Goal: Find contact information: Find contact information

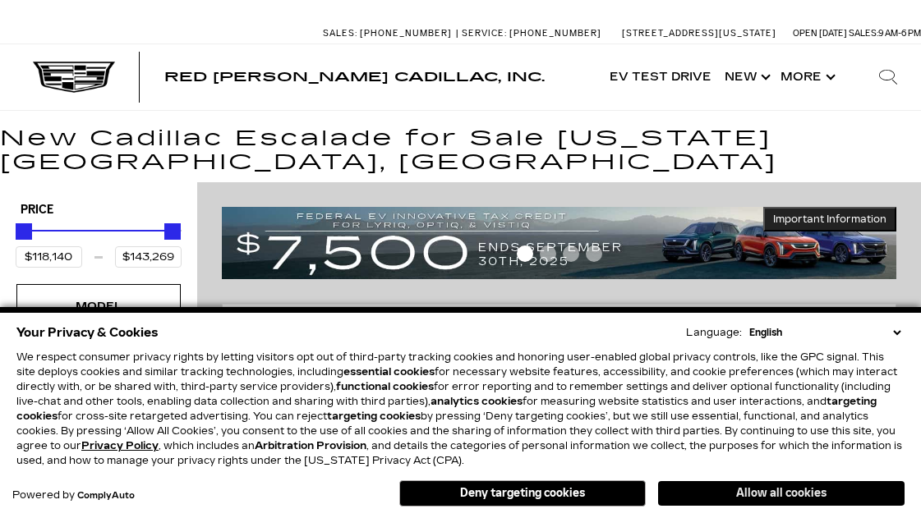
click at [775, 499] on button "Allow all cookies" at bounding box center [781, 493] width 246 height 25
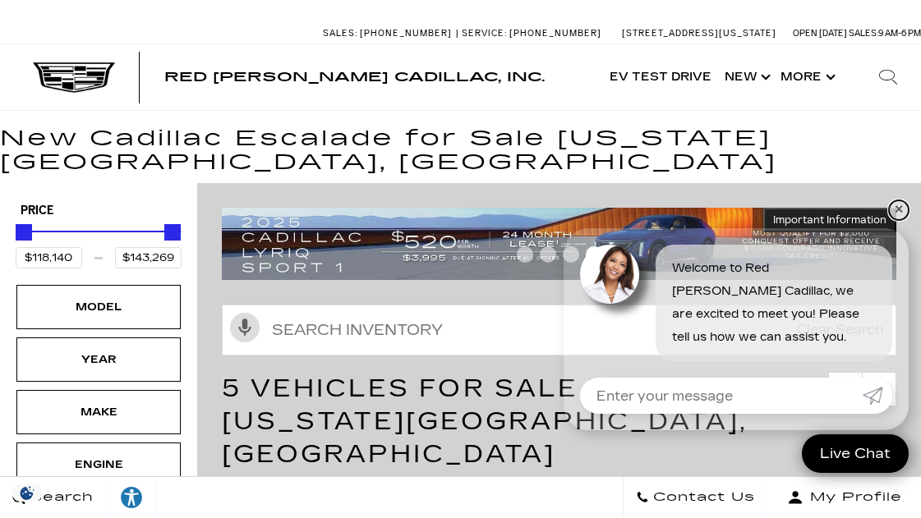
click at [898, 208] on link "✕" at bounding box center [899, 210] width 20 height 20
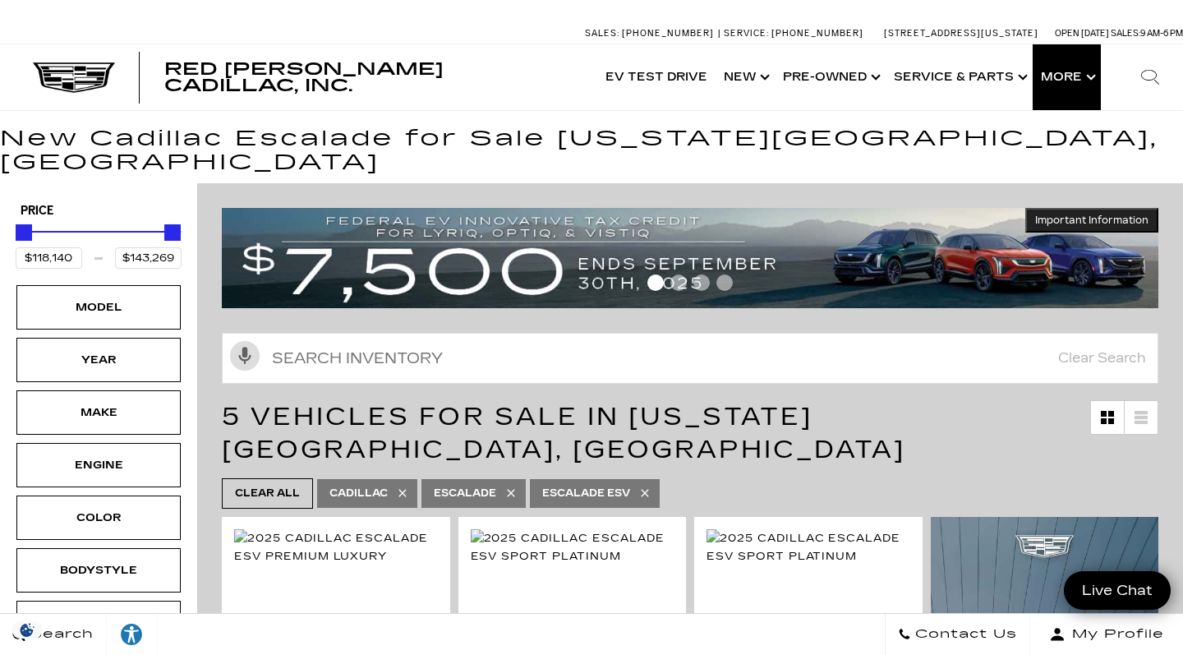
click at [920, 74] on button "Show More" at bounding box center [1067, 77] width 68 height 66
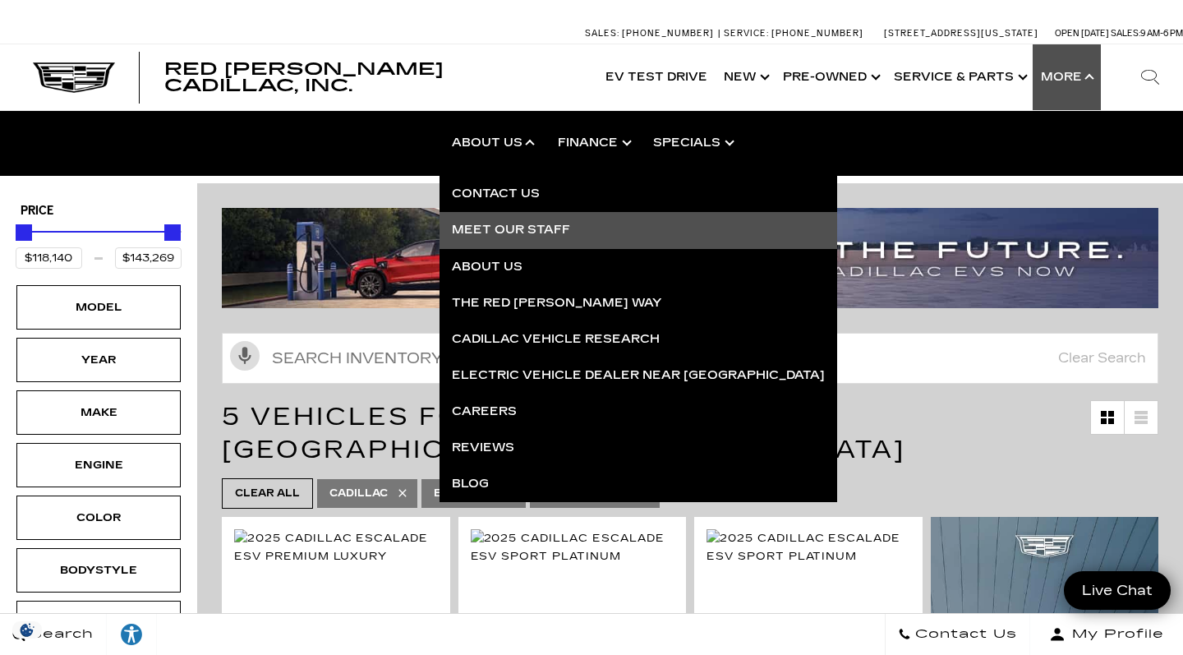
click at [481, 229] on link "Meet Our Staff" at bounding box center [639, 230] width 398 height 36
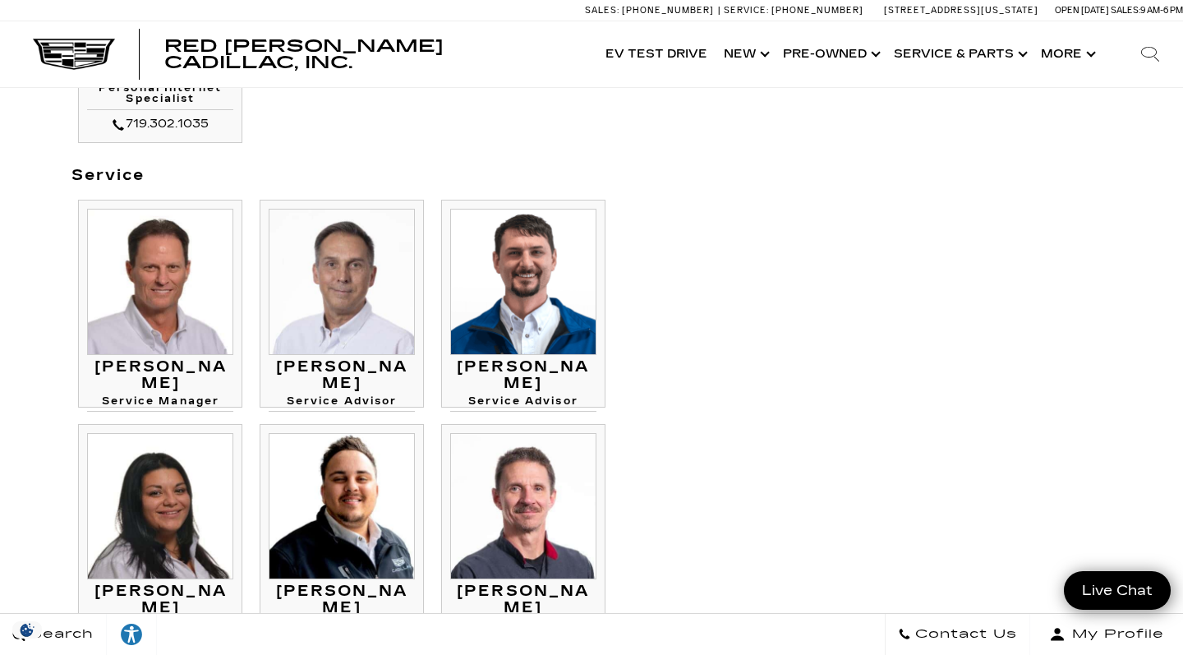
scroll to position [1374, 0]
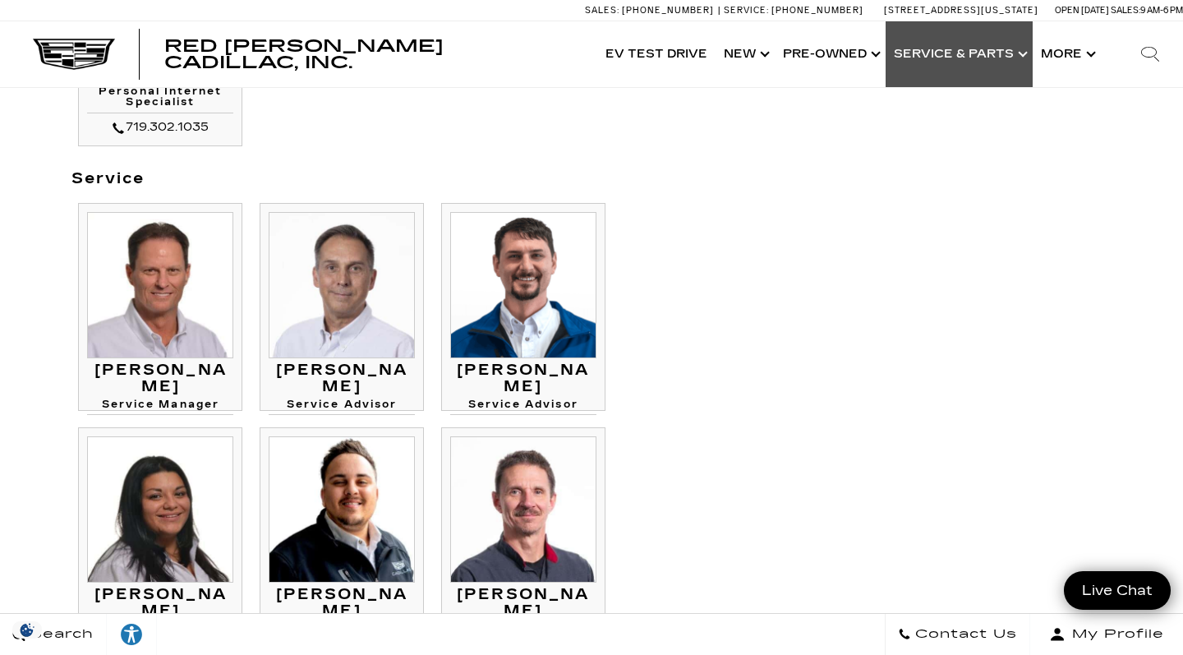
click at [984, 51] on link "Show Service & Parts" at bounding box center [959, 54] width 147 height 66
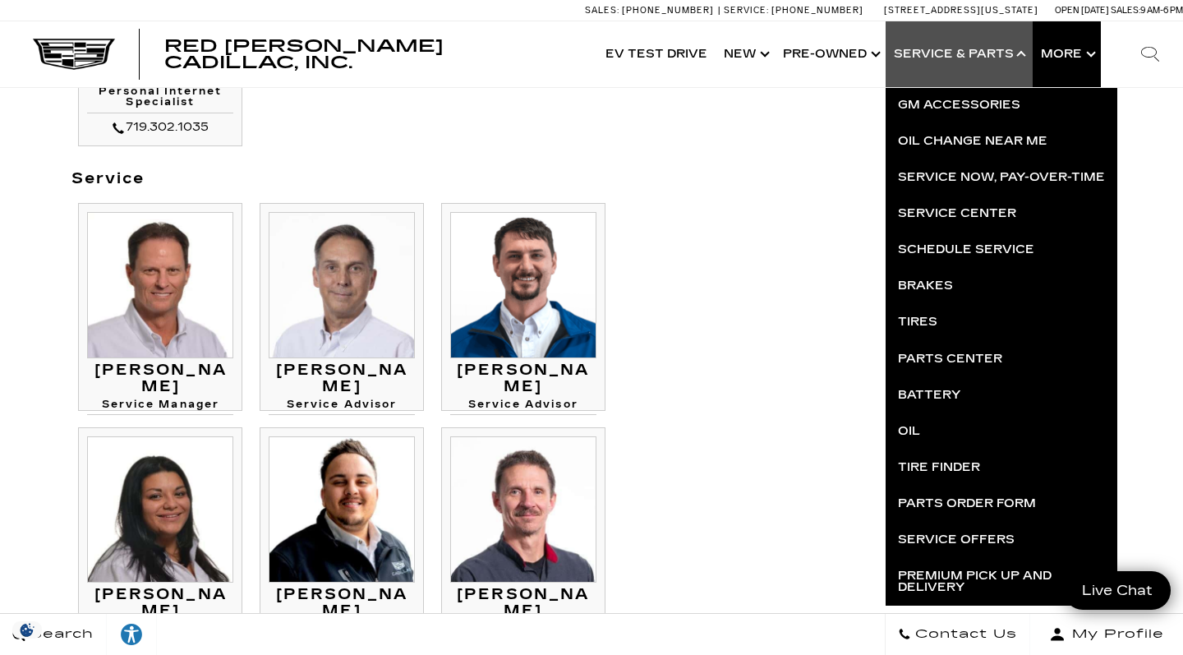
click at [1067, 52] on button "Show More" at bounding box center [1067, 54] width 68 height 66
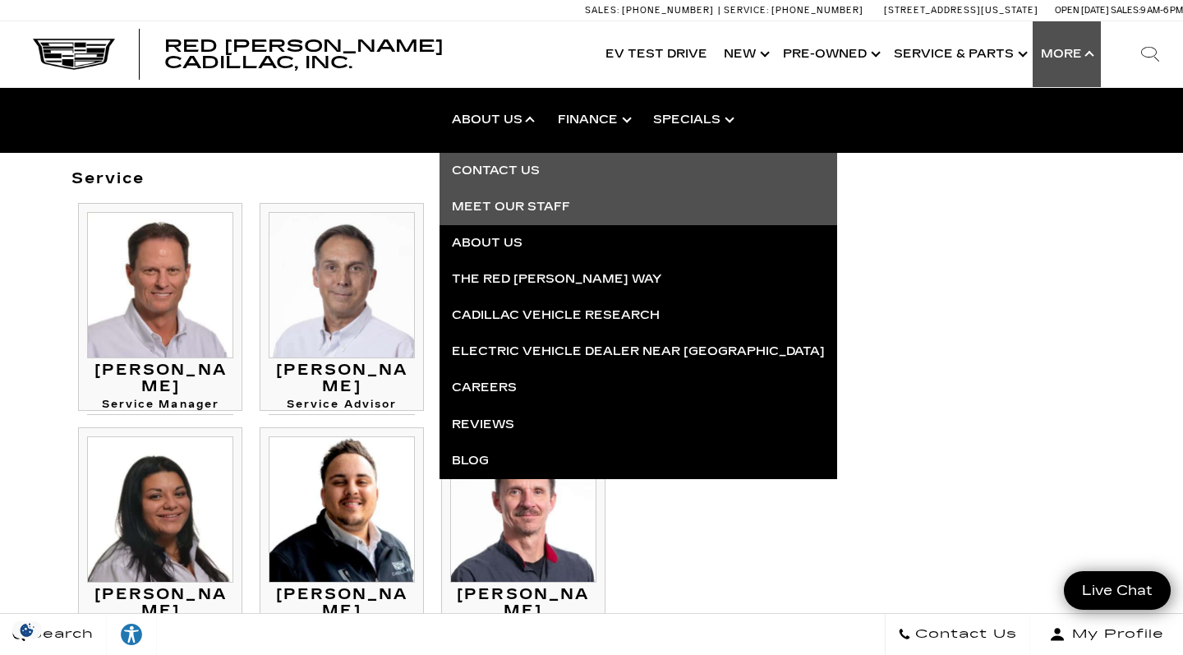
click at [503, 168] on link "Contact Us" at bounding box center [639, 171] width 398 height 36
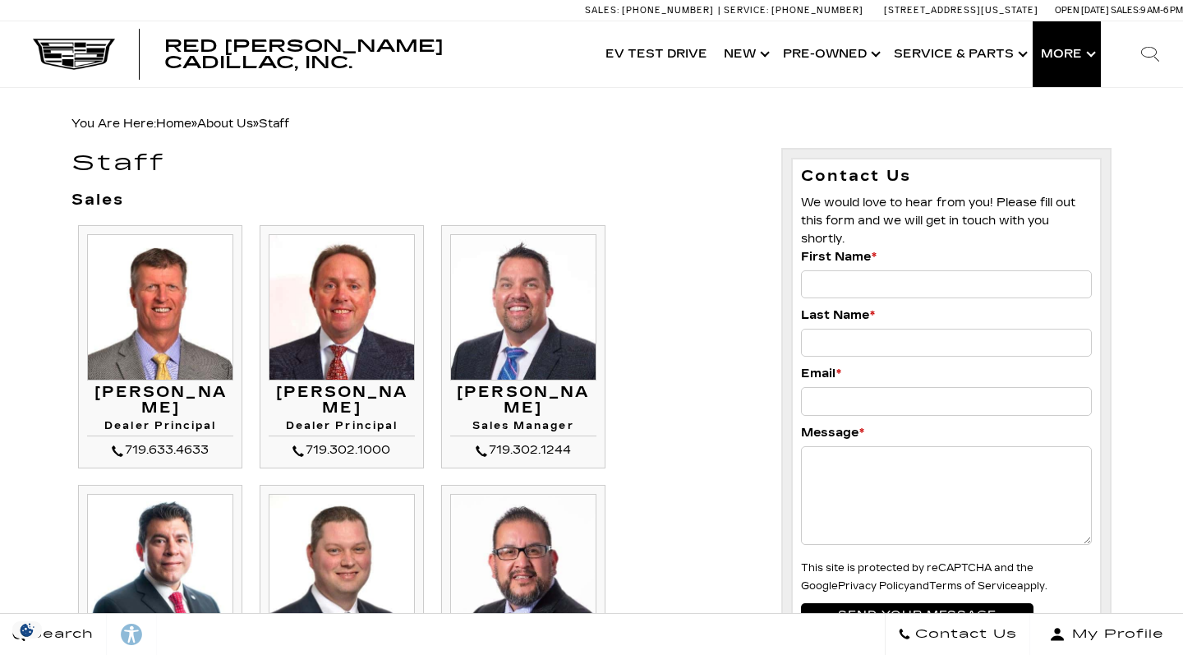
click at [1081, 53] on button "Show More" at bounding box center [1067, 54] width 68 height 66
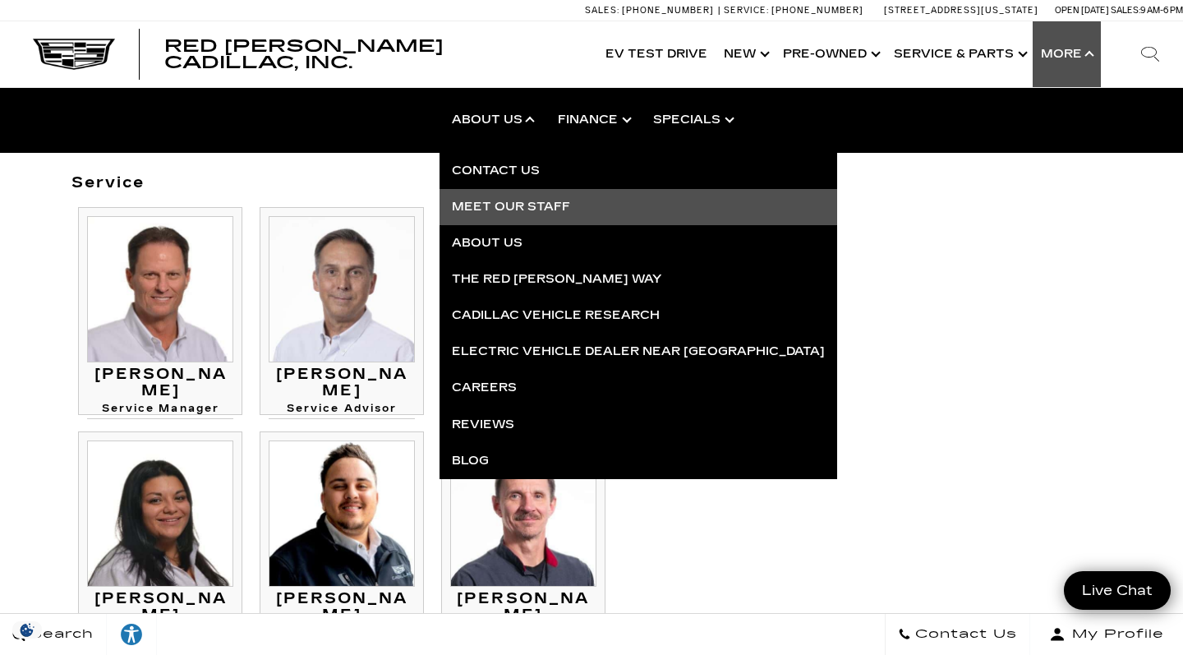
click at [495, 207] on link "Meet Our Staff" at bounding box center [639, 207] width 398 height 36
